Goal: Navigation & Orientation: Find specific page/section

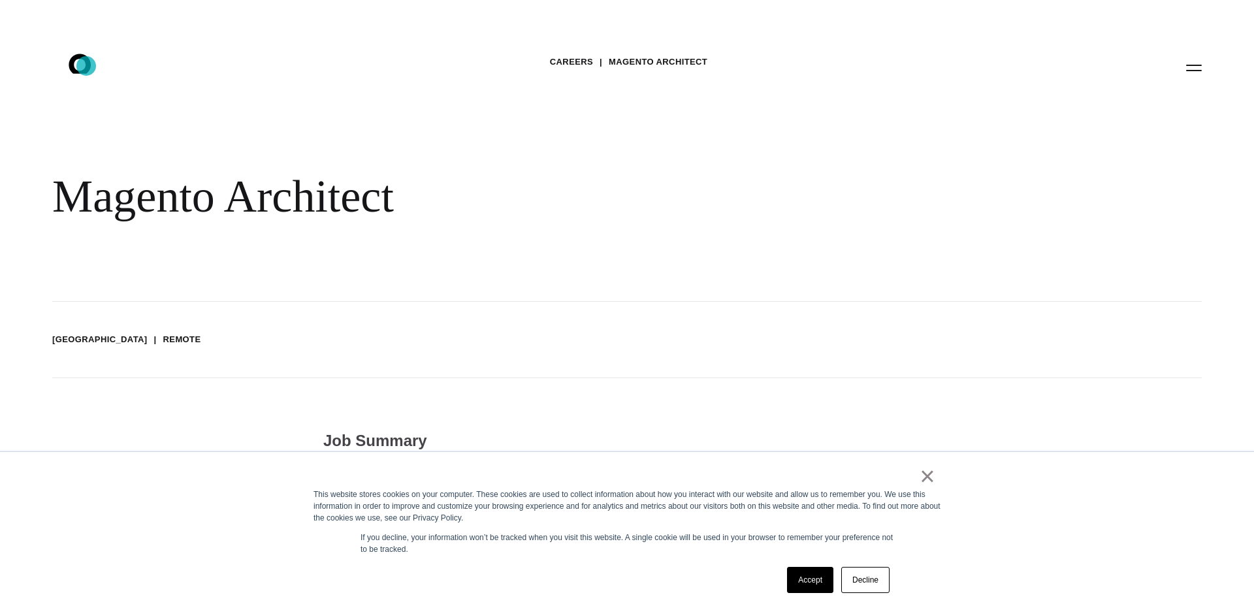
click at [86, 66] on icon at bounding box center [80, 64] width 22 height 20
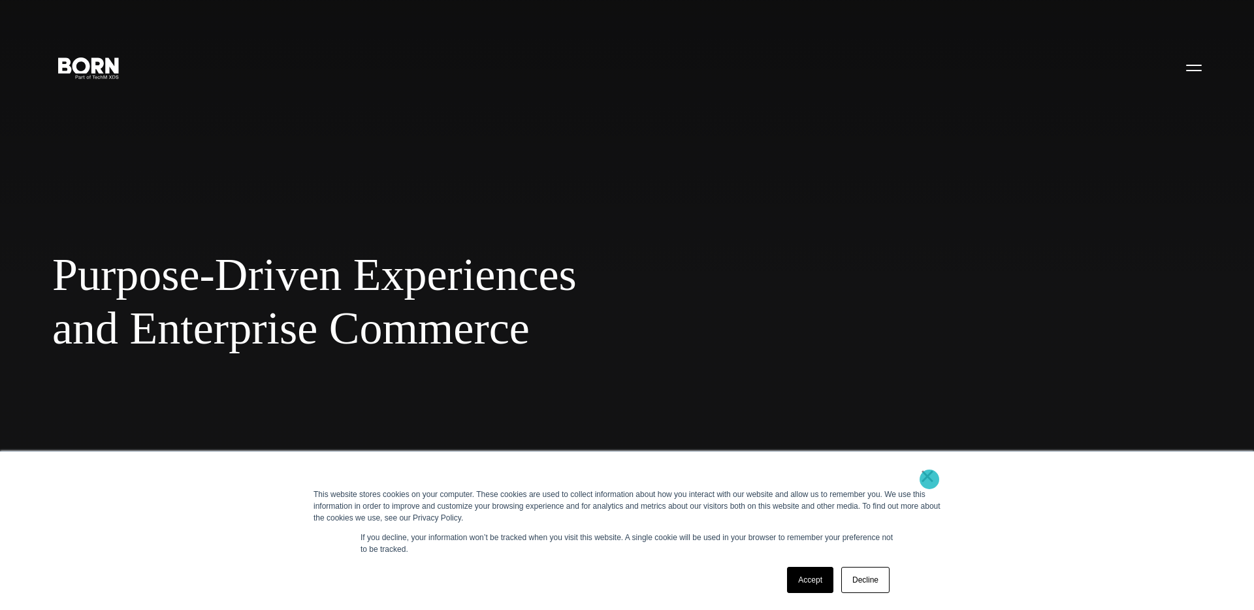
click at [930, 480] on link "×" at bounding box center [928, 476] width 16 height 12
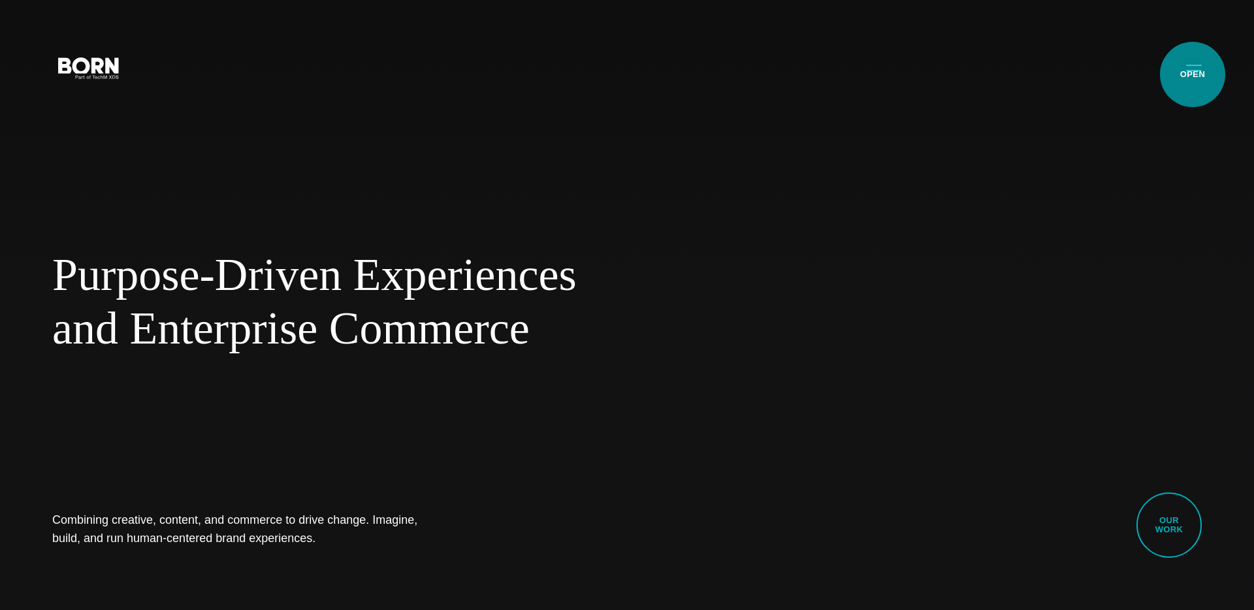
click at [1193, 74] on button "Primary Menu" at bounding box center [1194, 67] width 31 height 27
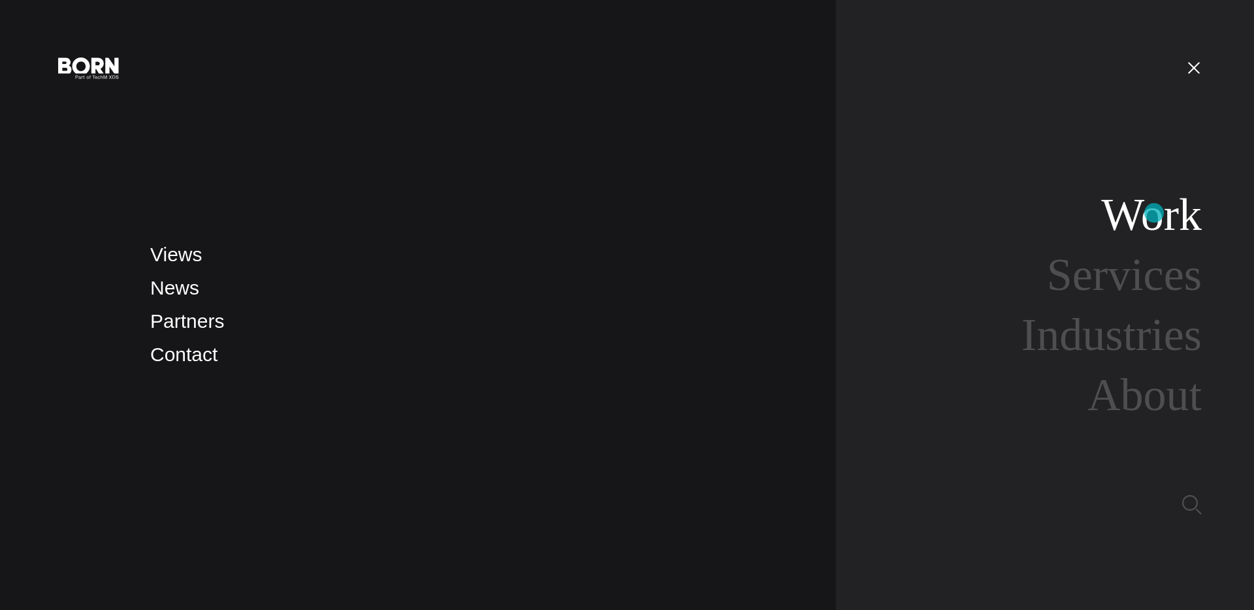
click at [1154, 213] on link "Work" at bounding box center [1152, 214] width 101 height 50
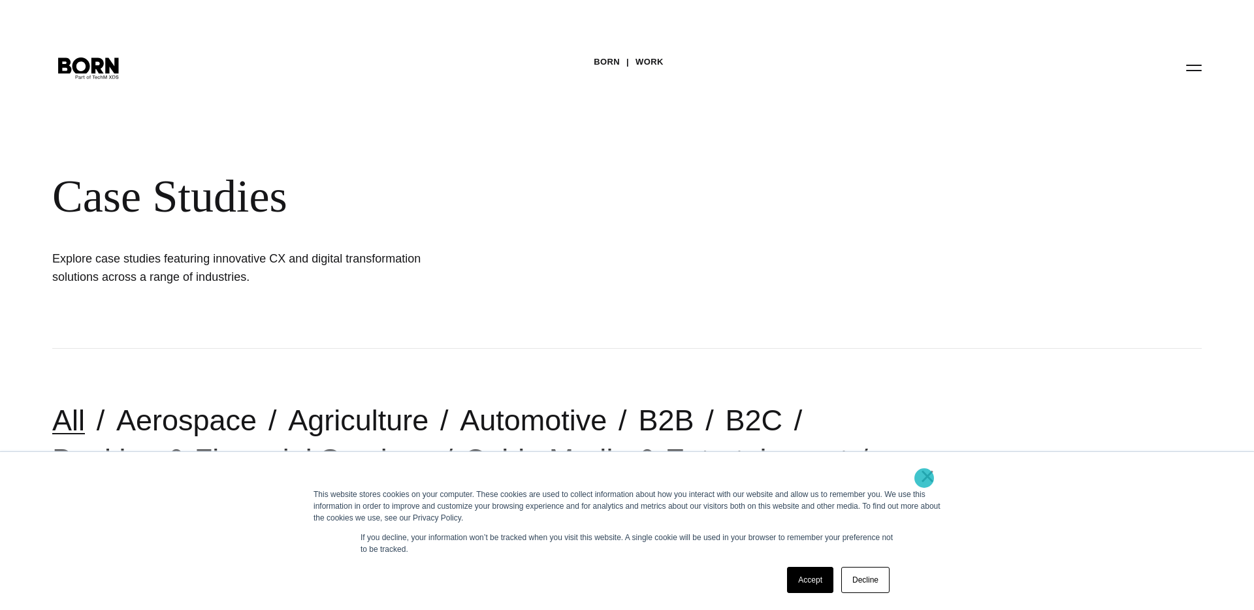
click at [925, 478] on link "×" at bounding box center [928, 476] width 16 height 12
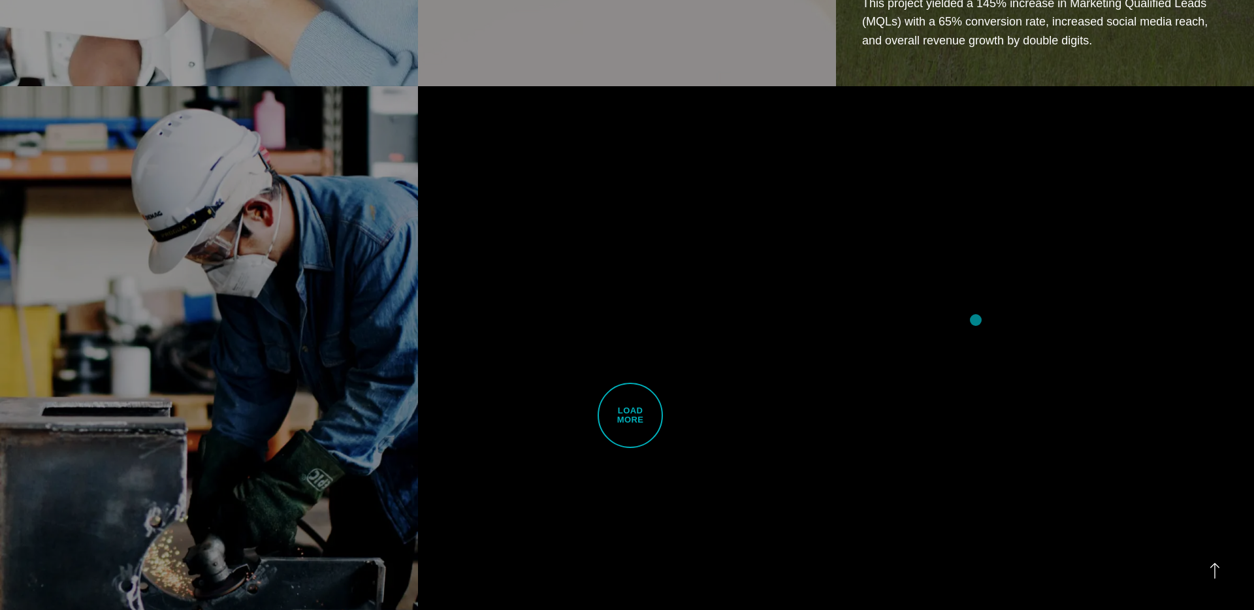
scroll to position [4033, 0]
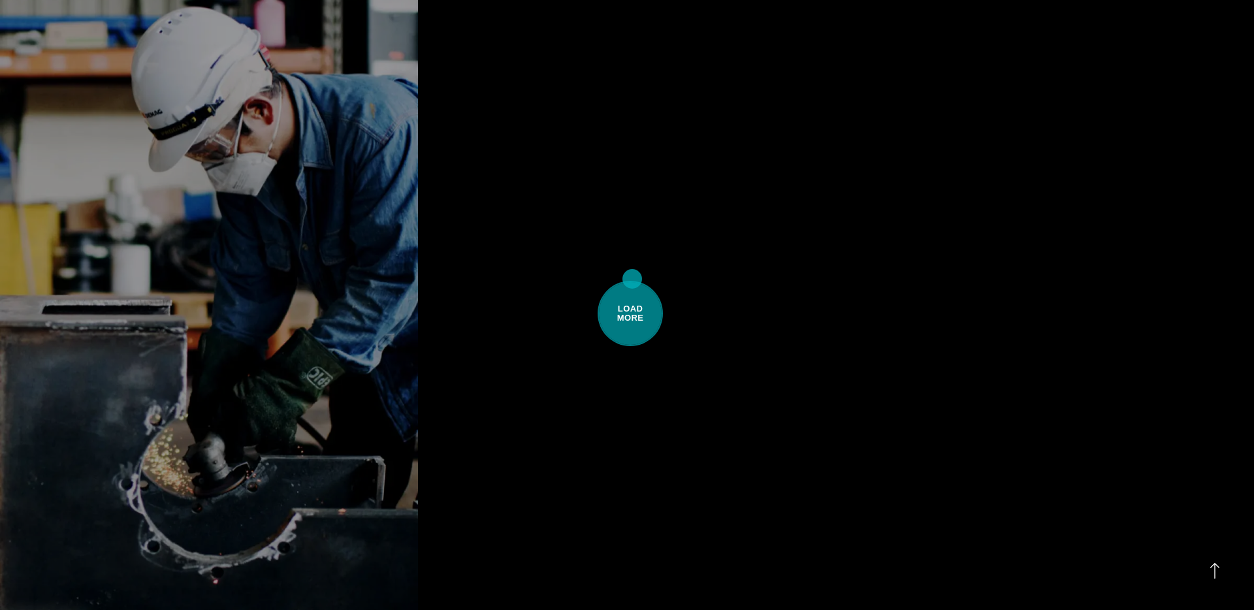
click at [631, 281] on span "Load More" at bounding box center [630, 313] width 65 height 65
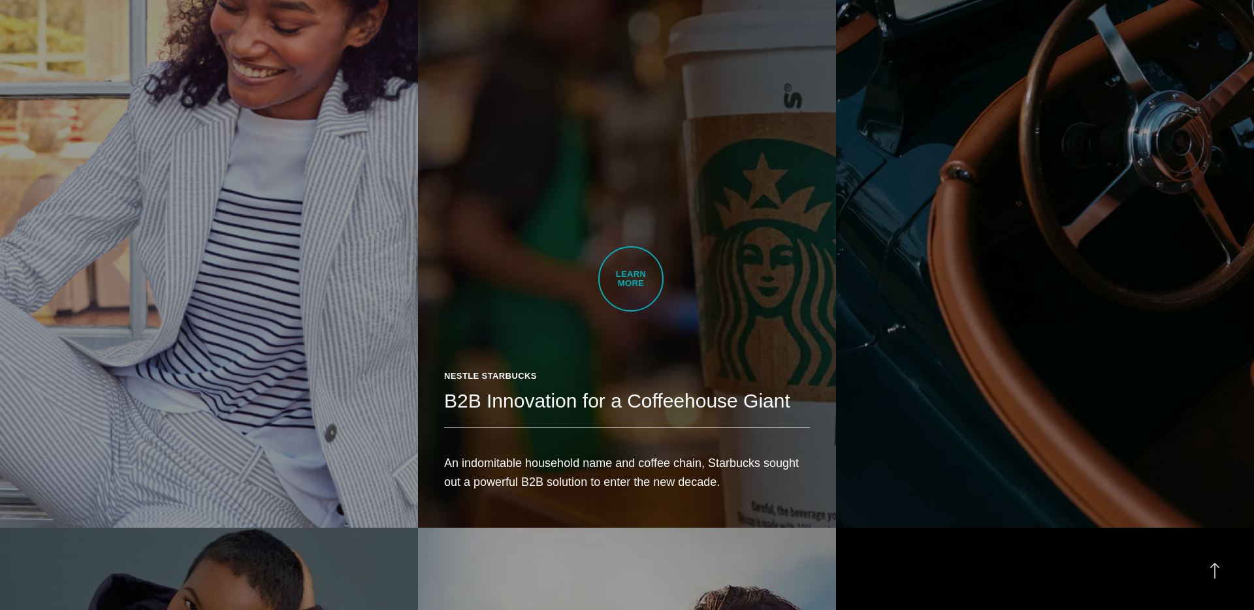
scroll to position [4828, 0]
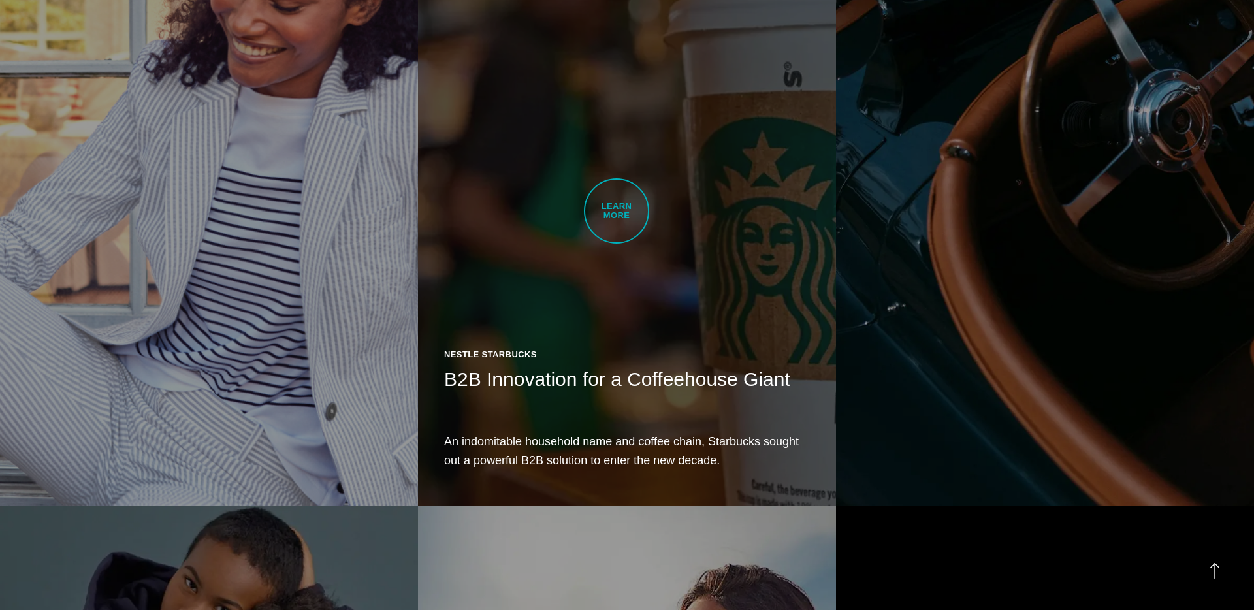
click at [617, 211] on link "Nestle Starbucks B2B Innovation for a Coffeehouse Giant An indomitable househol…" at bounding box center [627, 177] width 418 height 659
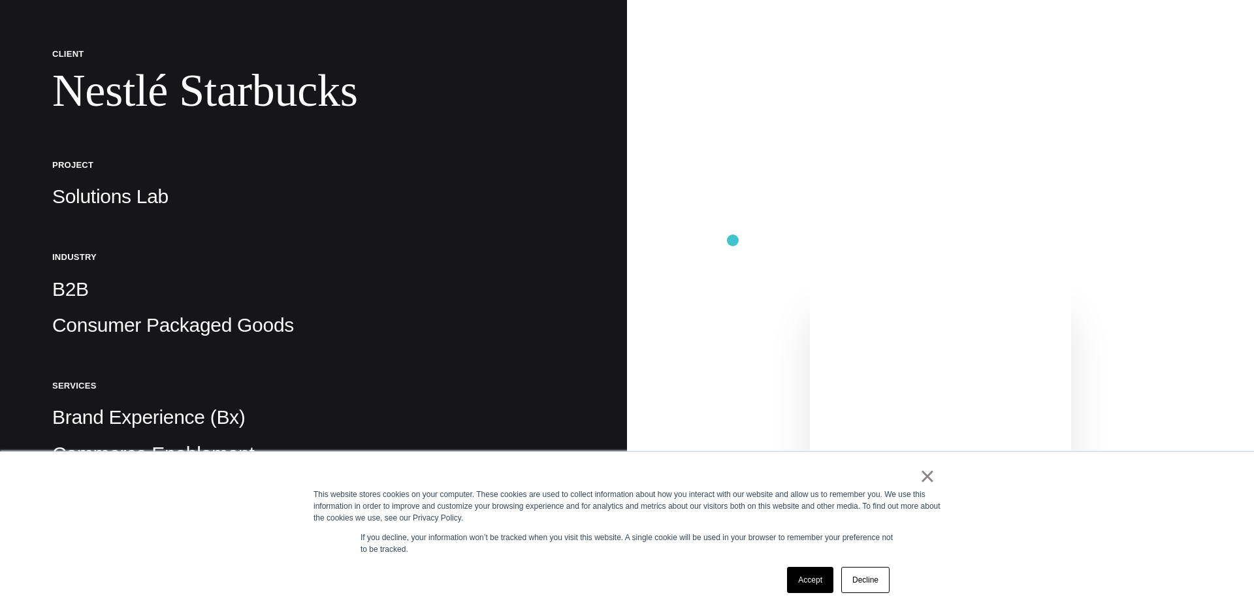
scroll to position [246, 0]
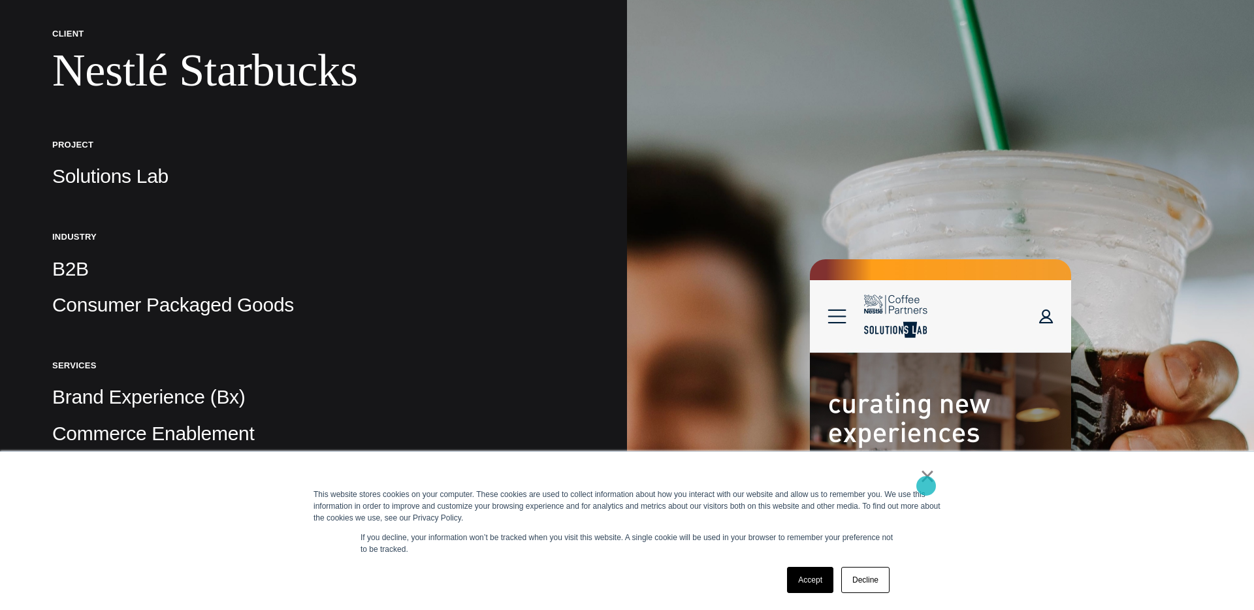
click at [926, 482] on link "×" at bounding box center [928, 476] width 16 height 12
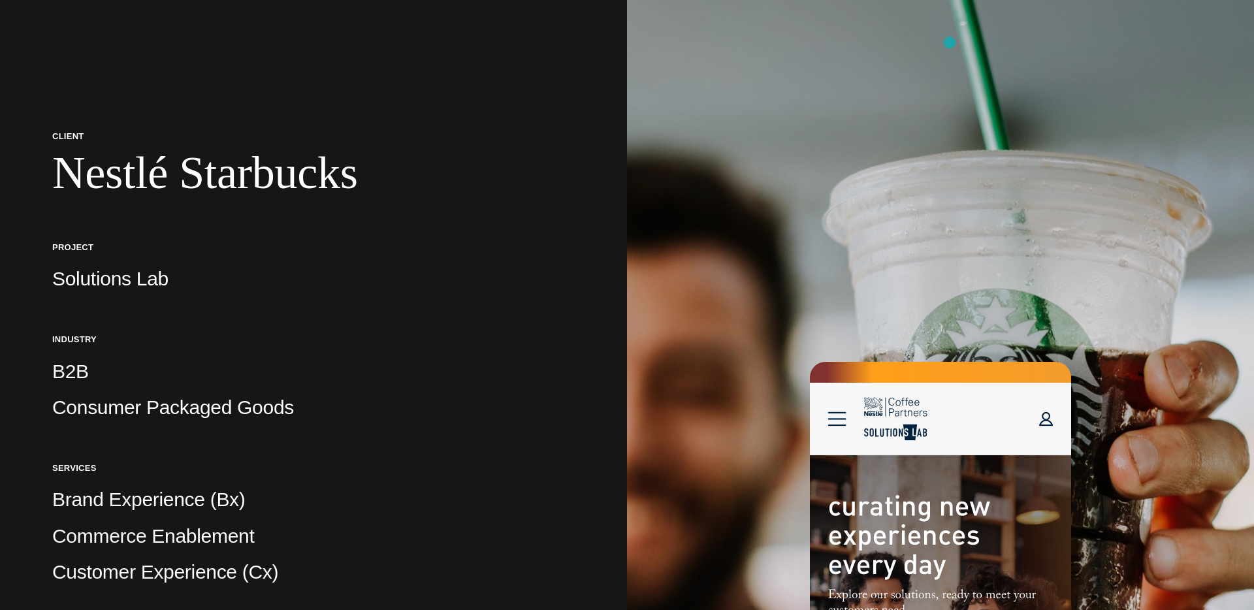
scroll to position [0, 0]
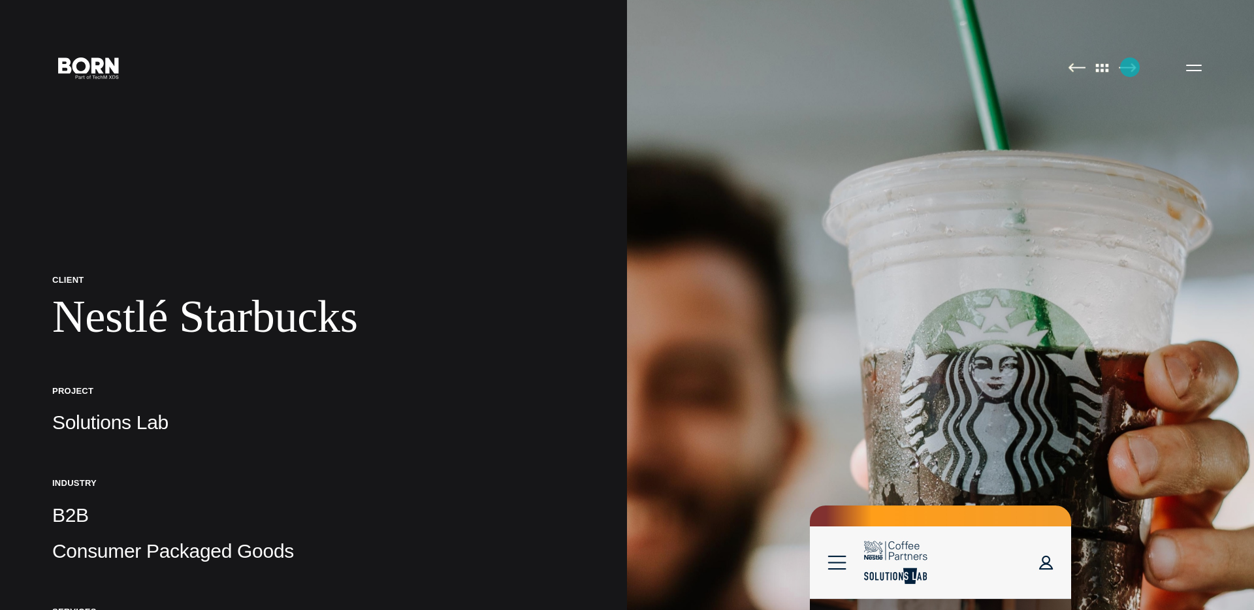
click at [1130, 67] on img at bounding box center [1128, 68] width 18 height 10
